Goal: Task Accomplishment & Management: Complete application form

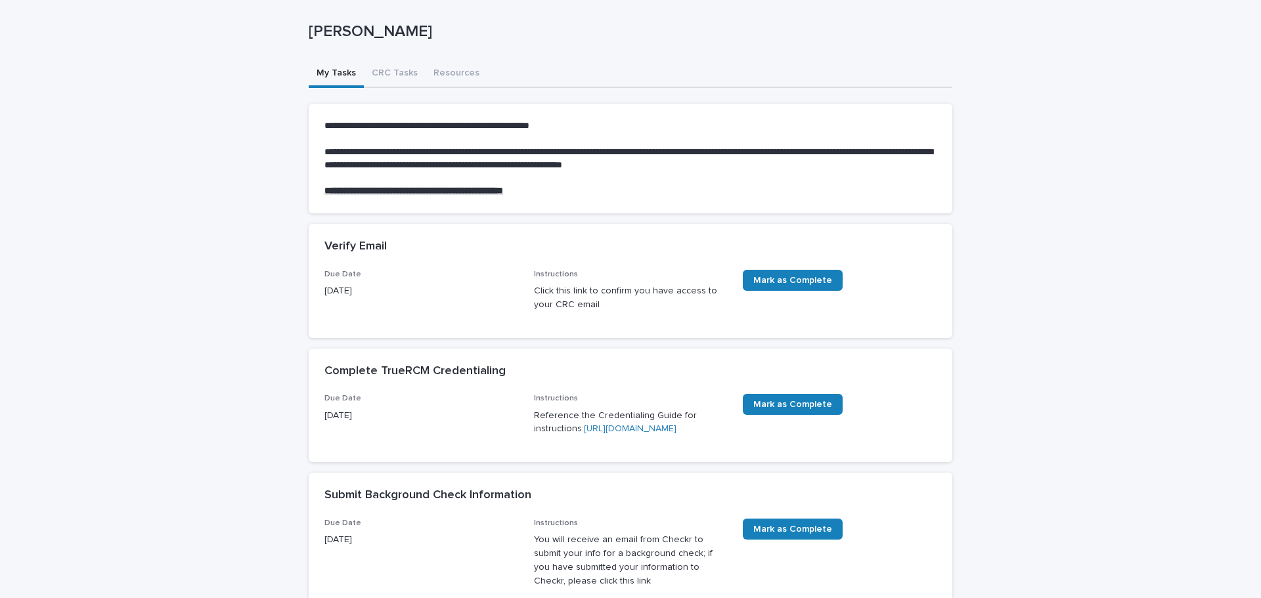
scroll to position [197, 0]
